Goal: Transaction & Acquisition: Book appointment/travel/reservation

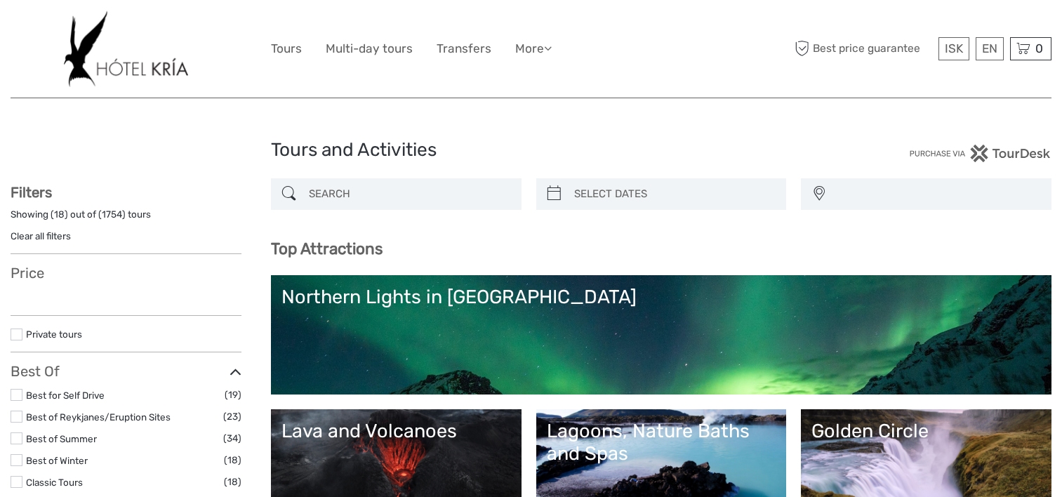
select select
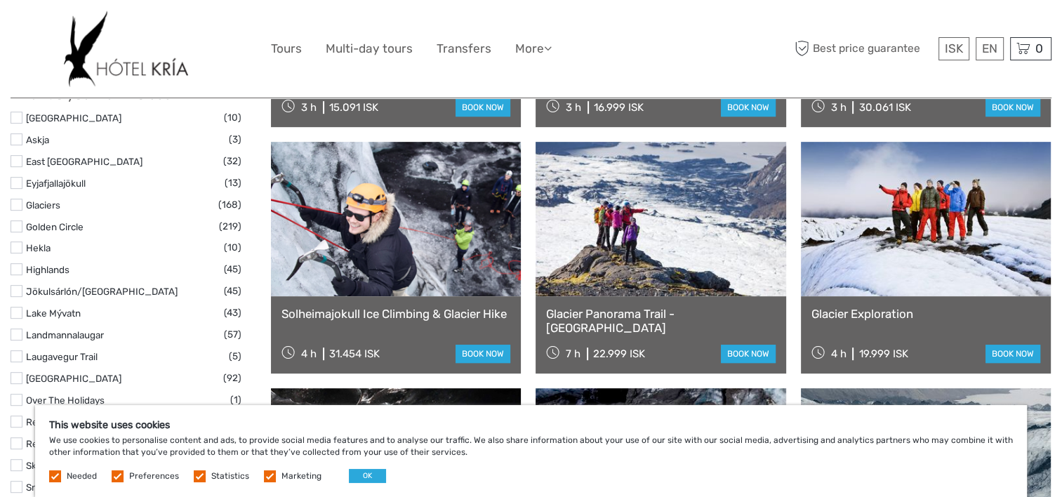
scroll to position [680, 0]
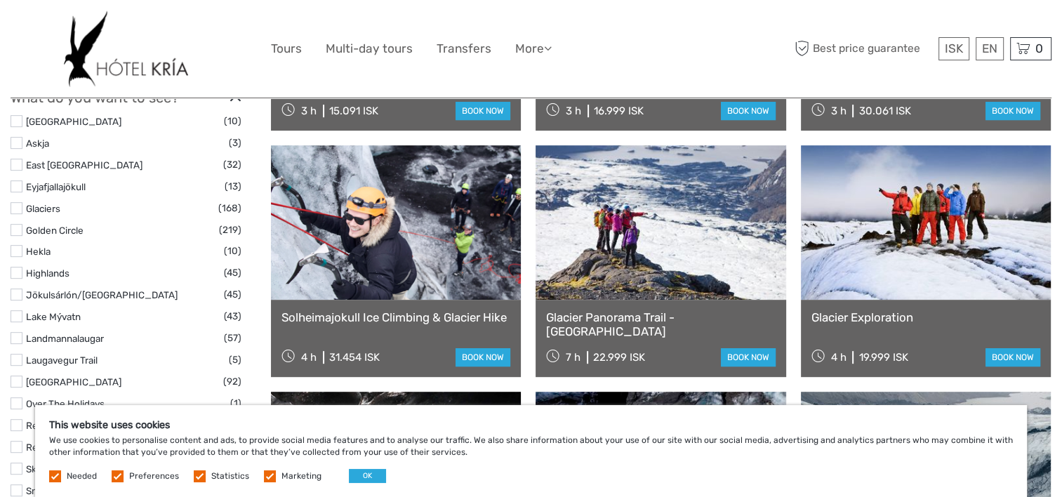
click at [372, 244] on link at bounding box center [396, 222] width 250 height 154
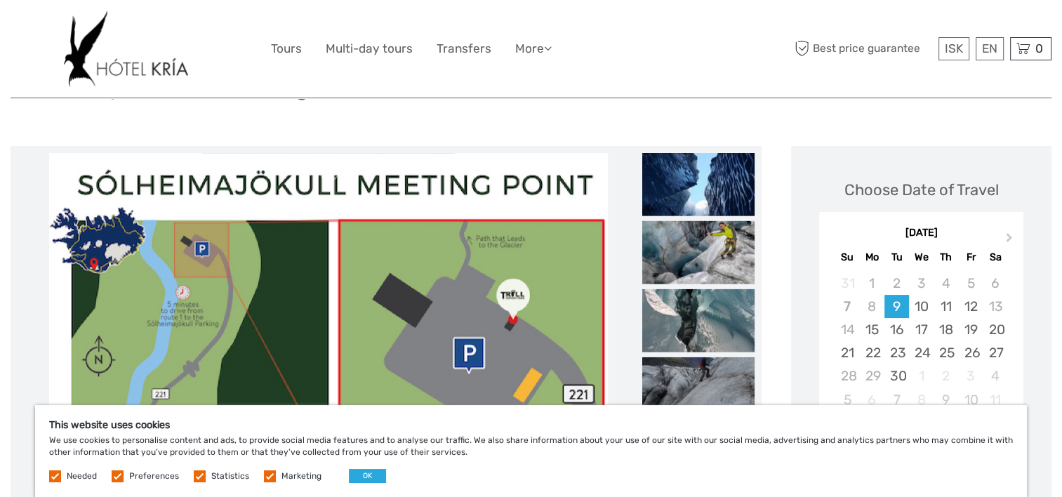
scroll to position [114, 0]
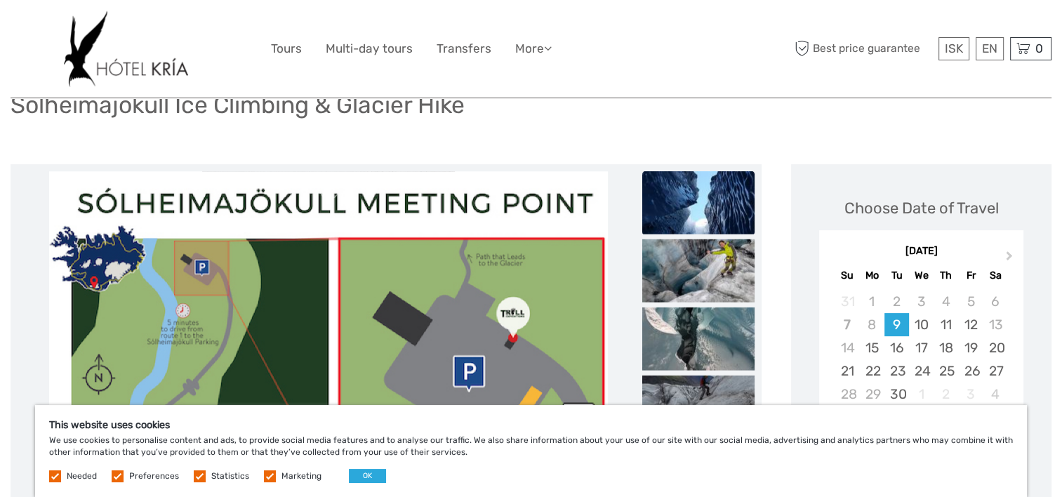
click at [678, 218] on img at bounding box center [698, 202] width 112 height 63
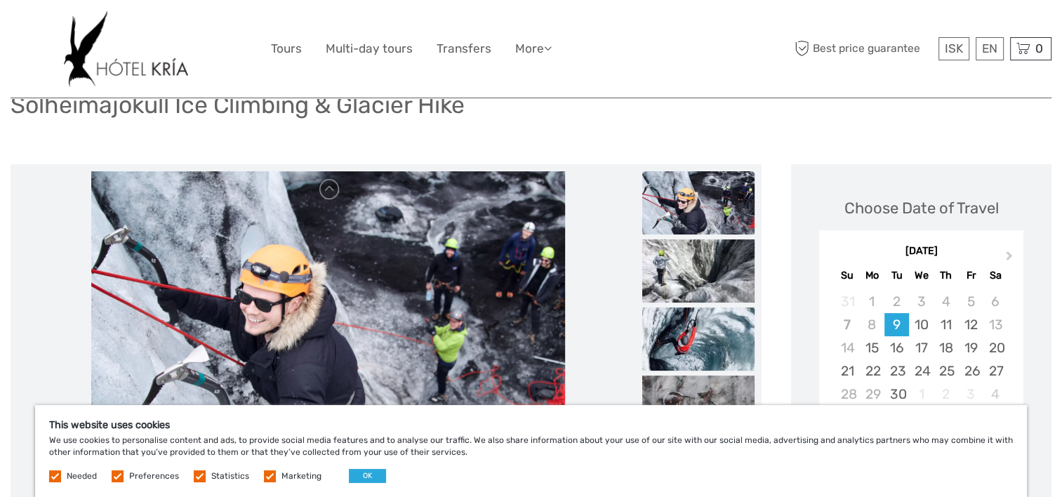
click at [669, 206] on img at bounding box center [698, 202] width 112 height 63
click at [684, 263] on img at bounding box center [698, 270] width 112 height 63
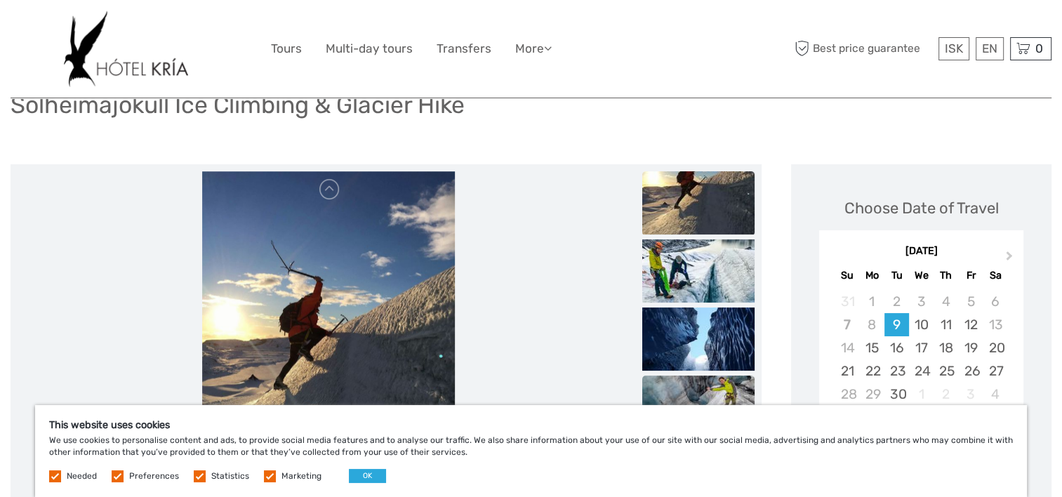
click at [707, 393] on img at bounding box center [698, 407] width 112 height 63
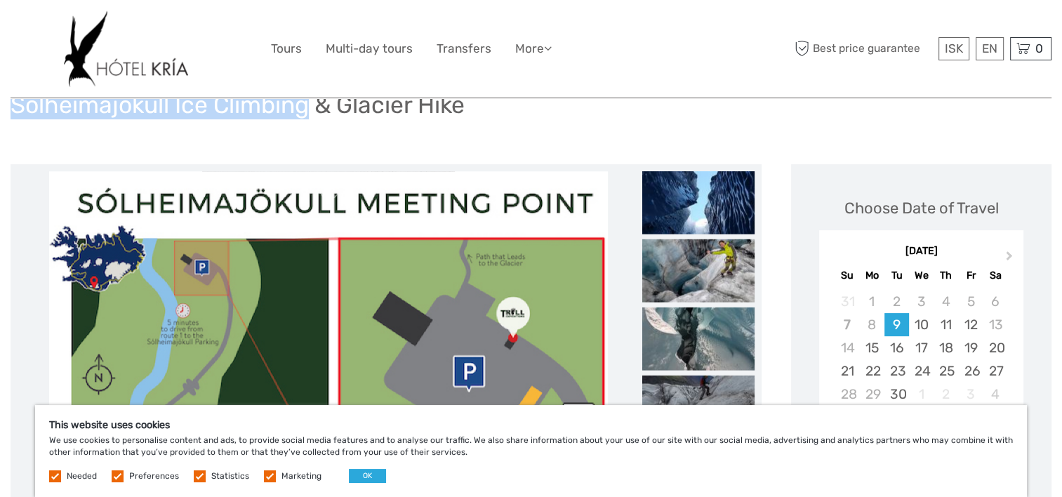
drag, startPoint x: 11, startPoint y: 105, endPoint x: 312, endPoint y: 105, distance: 301.1
click at [312, 105] on h1 "Solheimajokull Ice Climbing & Glacier Hike" at bounding box center [238, 105] width 454 height 29
copy h1 "Solheimajokull Ice Climbing"
